Goal: Information Seeking & Learning: Check status

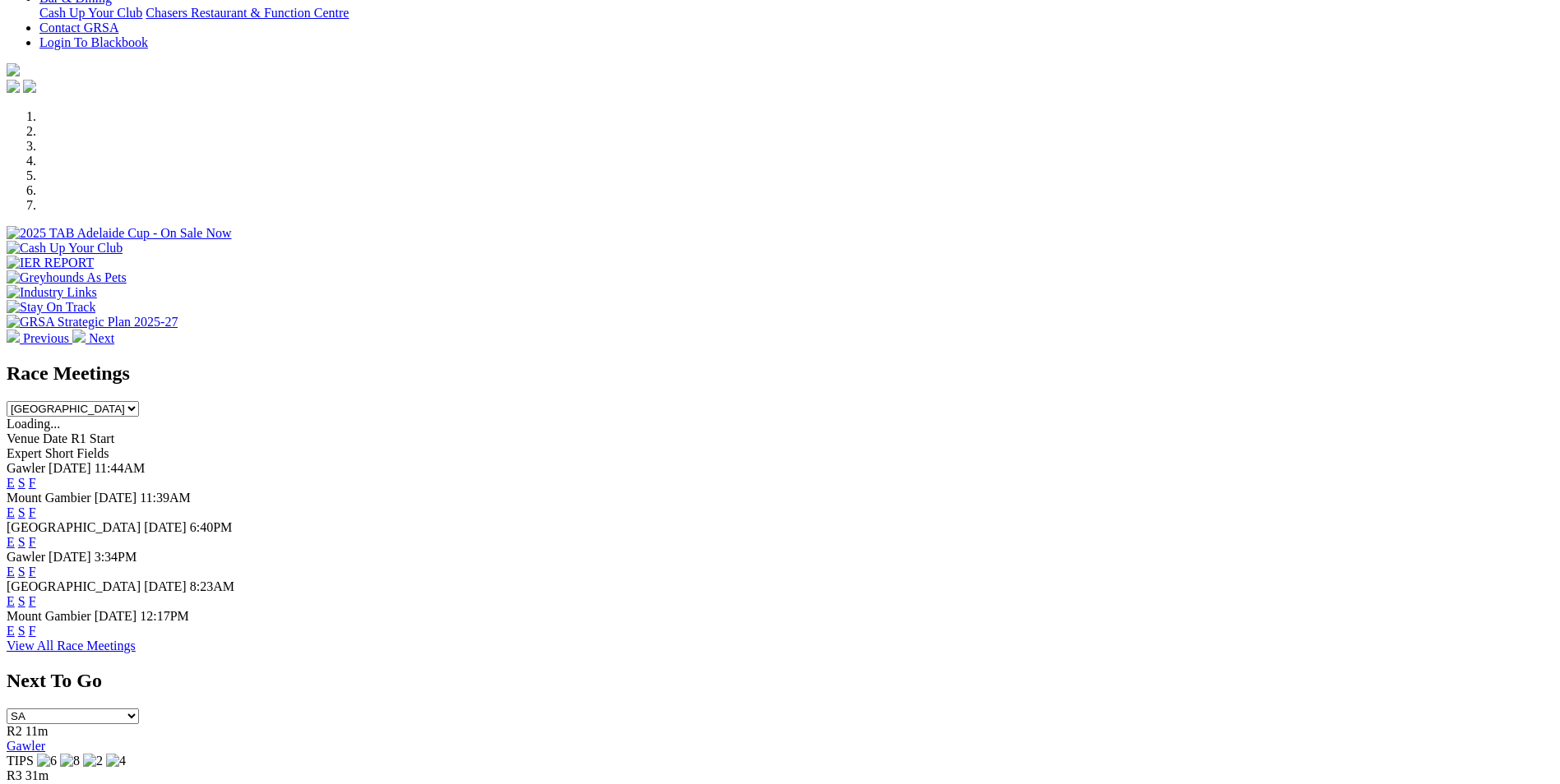
scroll to position [411, 0]
click at [36, 594] on link "F" at bounding box center [33, 600] width 8 height 14
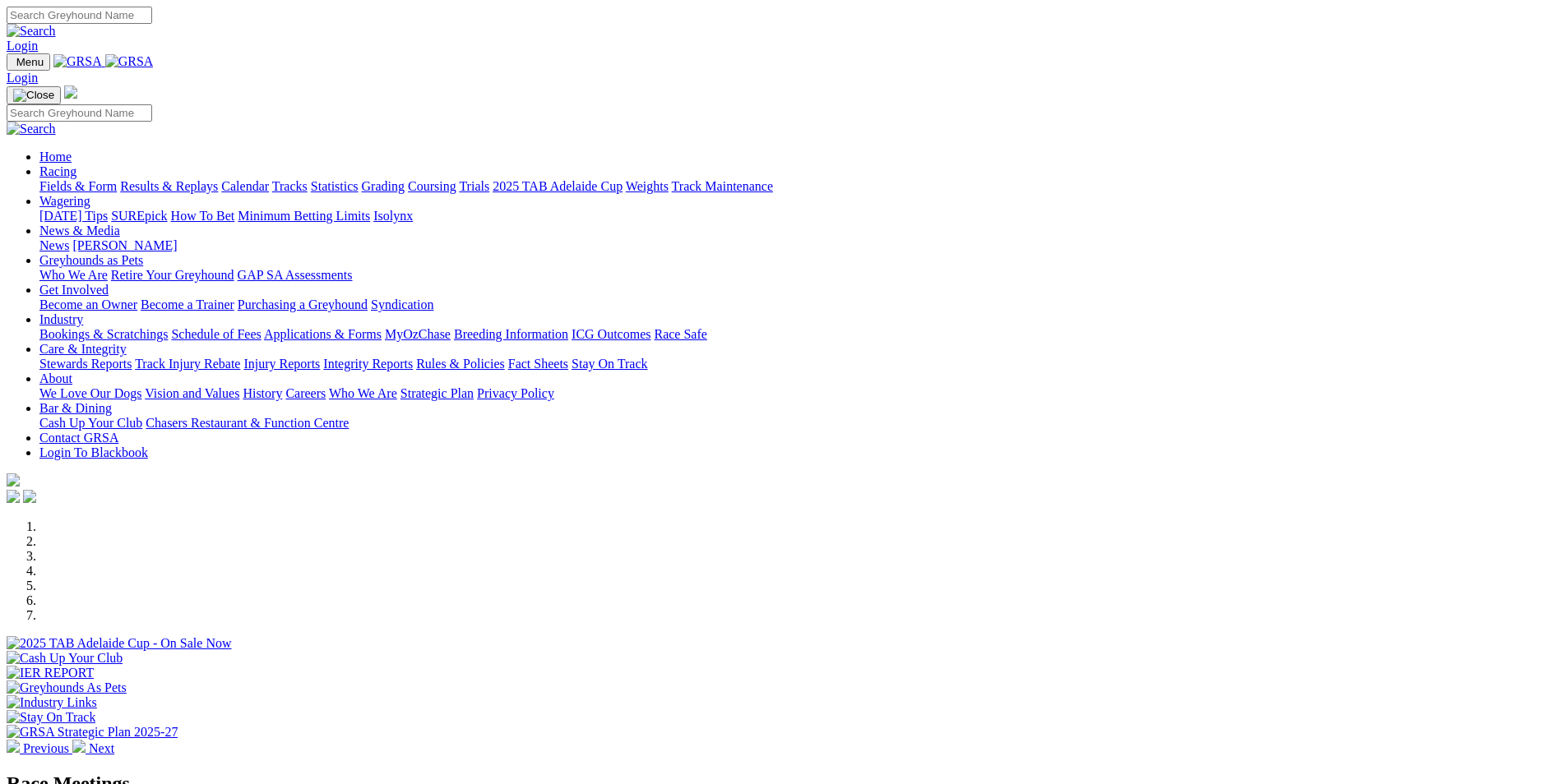
scroll to position [411, 0]
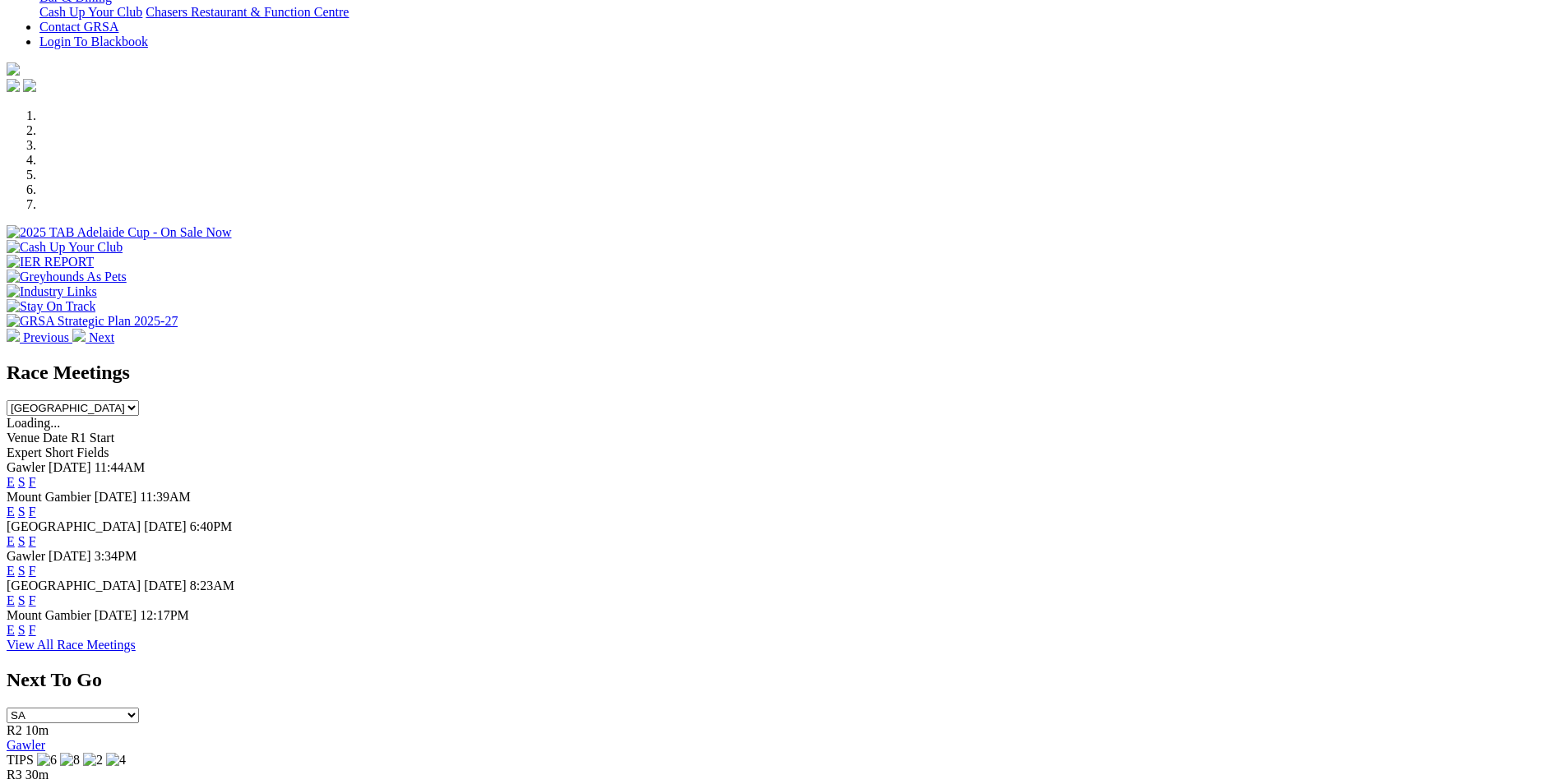
click at [15, 564] on link "E" at bounding box center [10, 570] width 8 height 14
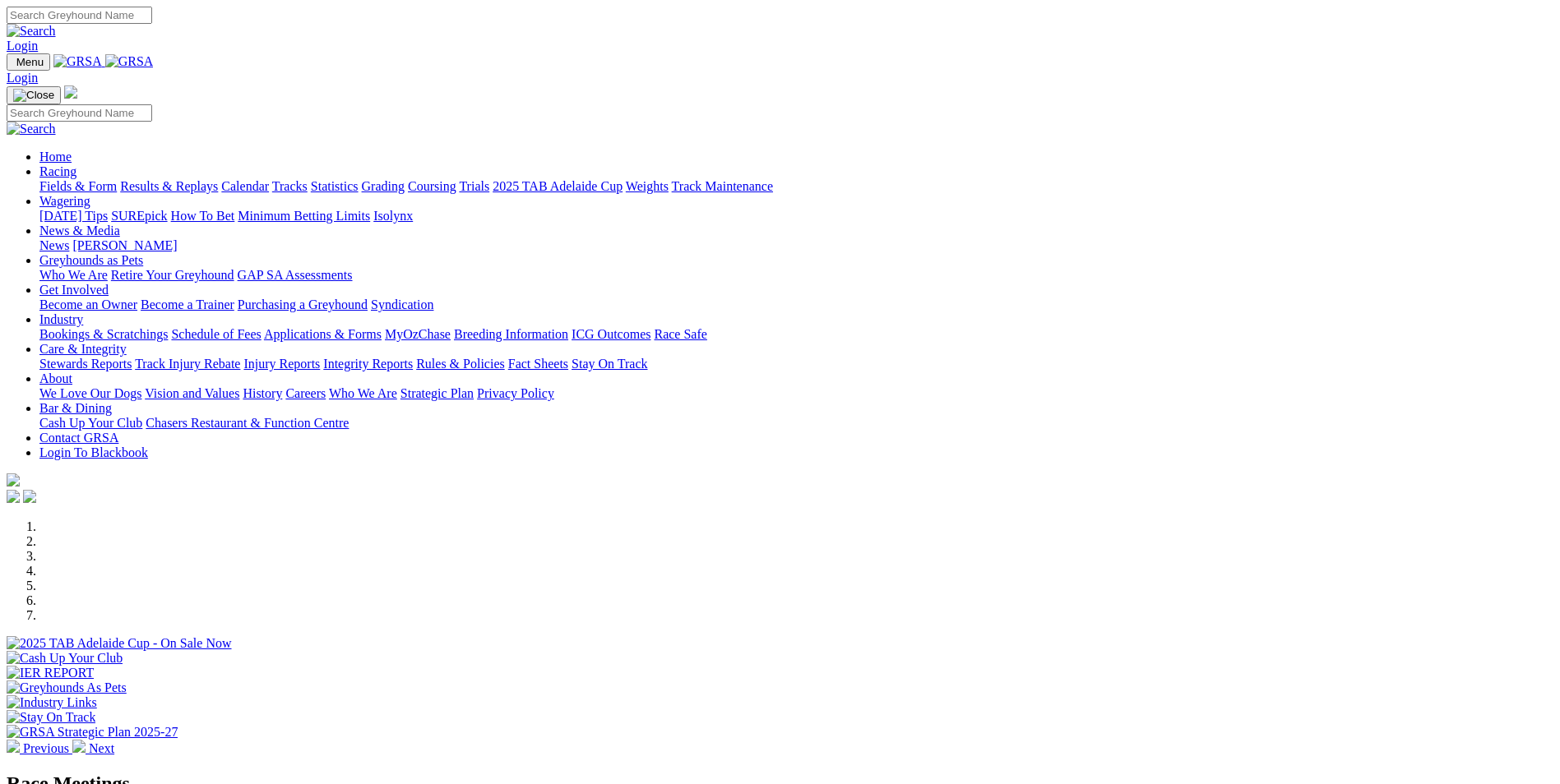
click at [218, 179] on link "Results & Replays" at bounding box center [169, 186] width 98 height 14
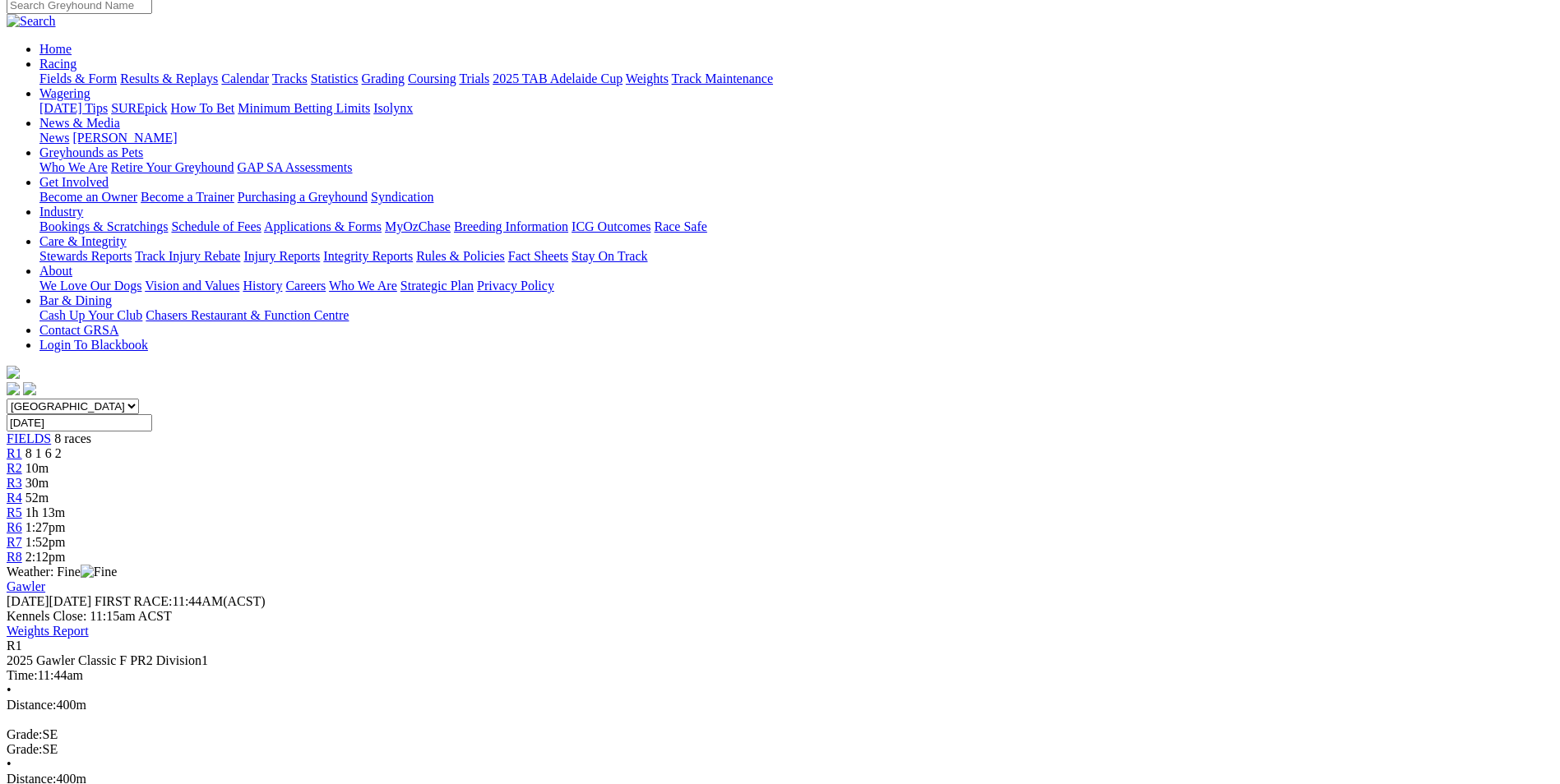
scroll to position [247, 0]
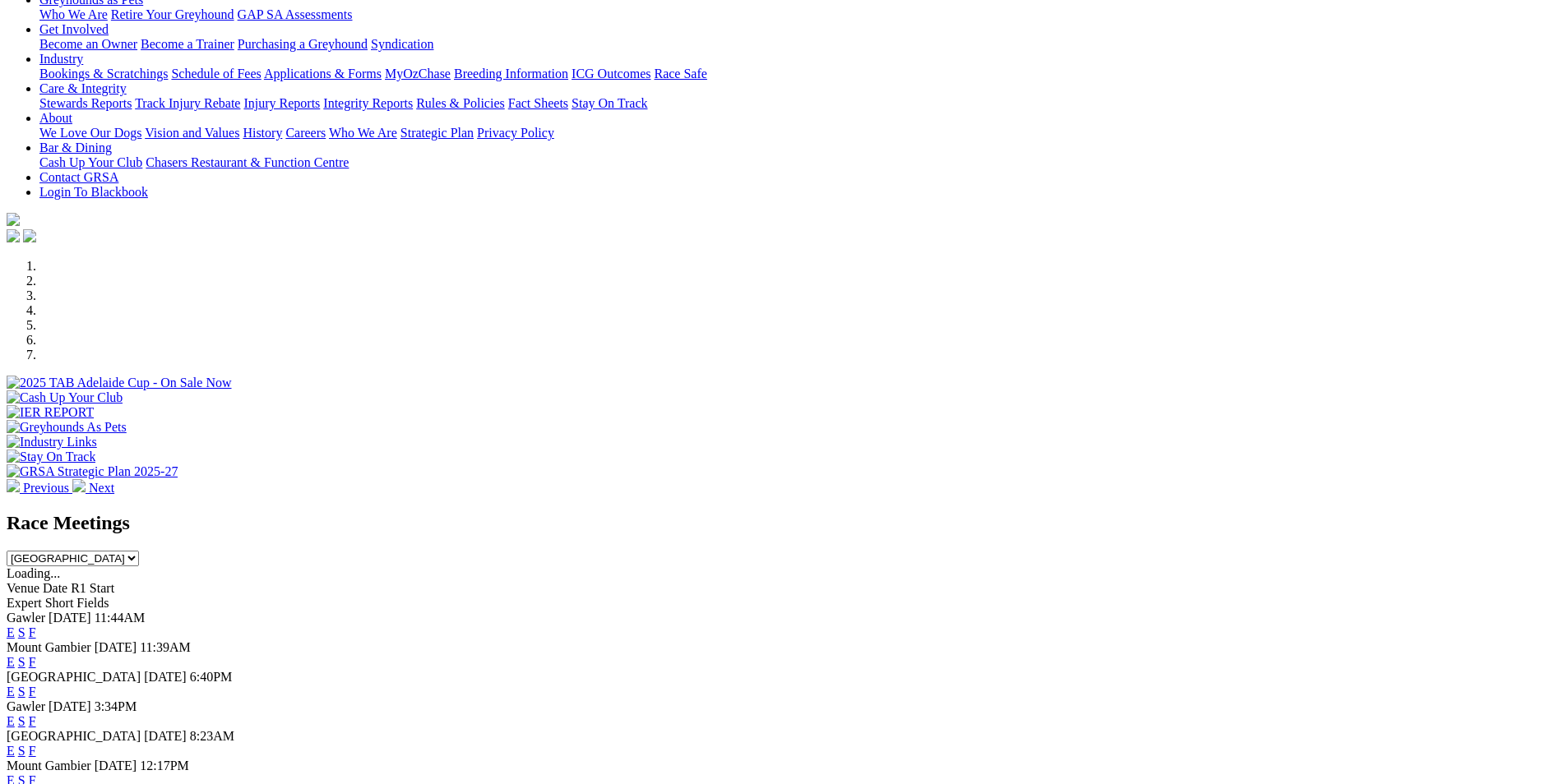
scroll to position [247, 0]
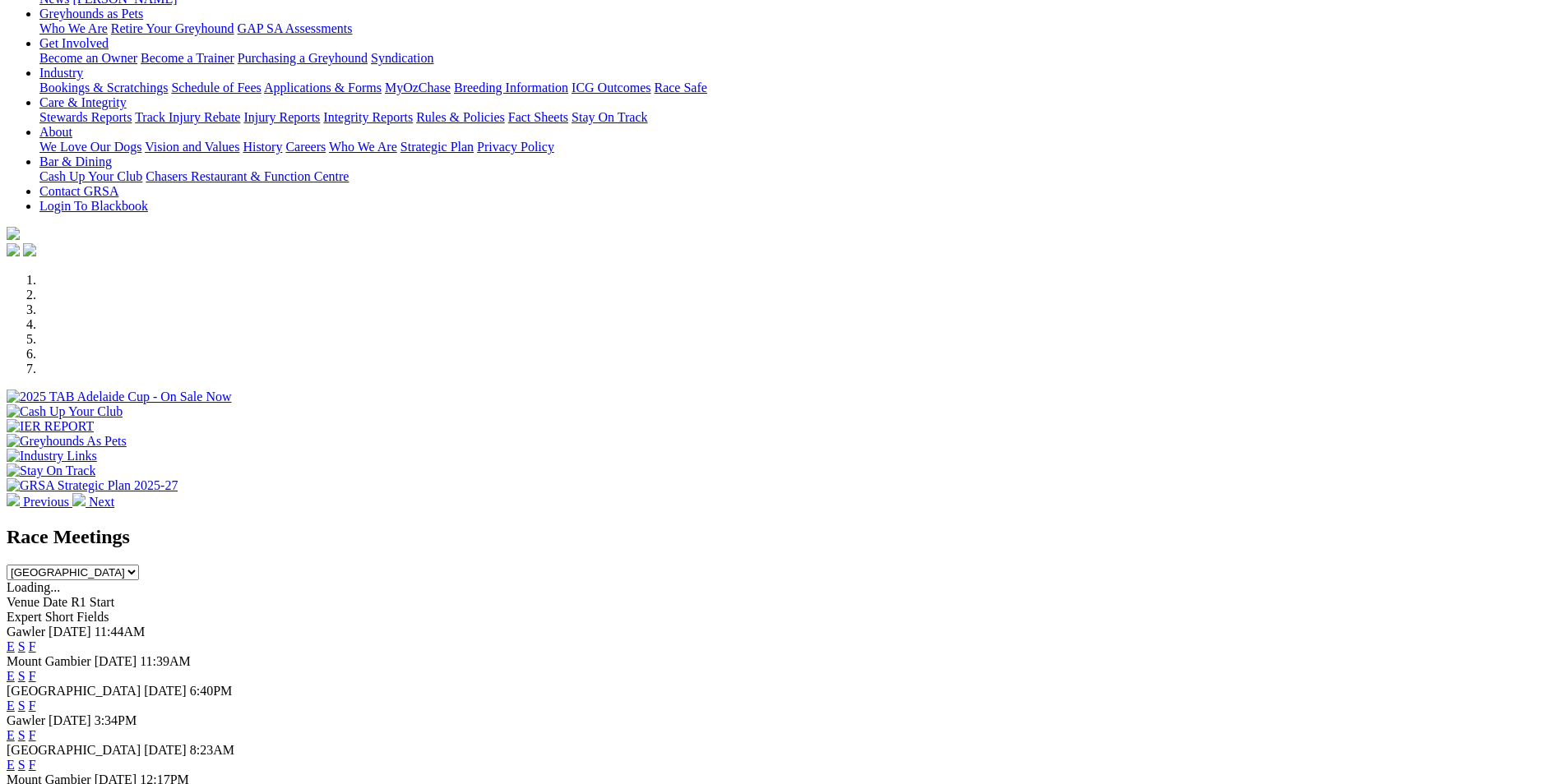
click at [36, 640] on link "F" at bounding box center [33, 646] width 8 height 14
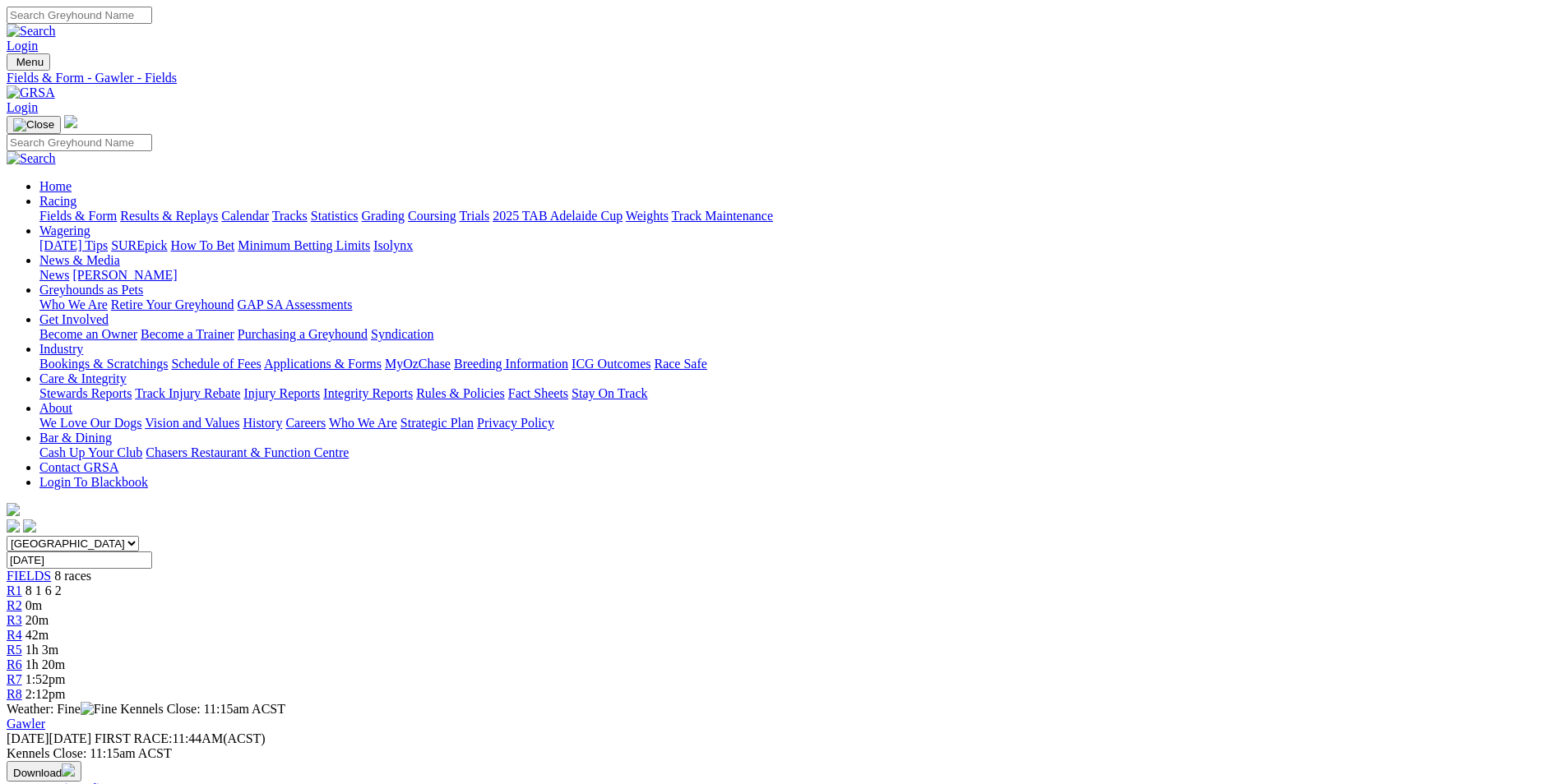
click at [456, 209] on link "Coursing" at bounding box center [432, 216] width 48 height 14
